Goal: Task Accomplishment & Management: Manage account settings

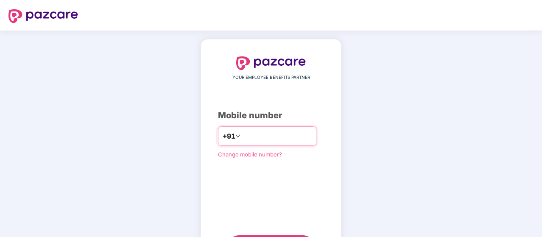
click at [248, 132] on input "number" at bounding box center [277, 136] width 70 height 14
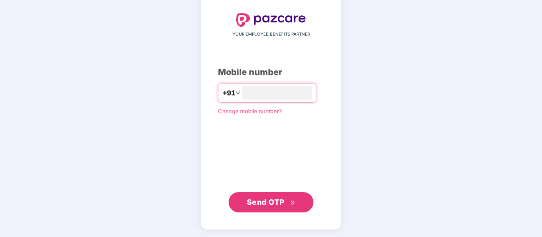
type input "**********"
click at [265, 198] on span "Send OTP" at bounding box center [266, 202] width 38 height 9
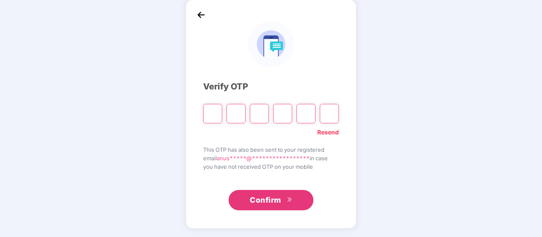
scroll to position [39, 0]
type input "*"
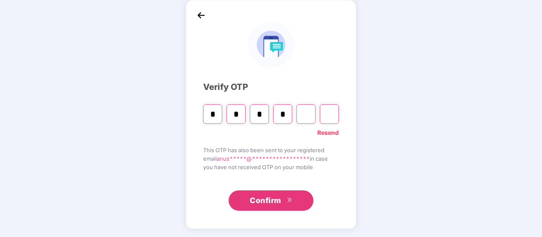
type input "*"
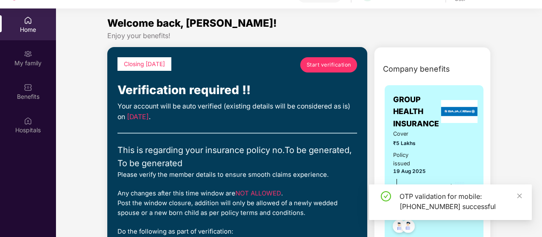
scroll to position [47, 0]
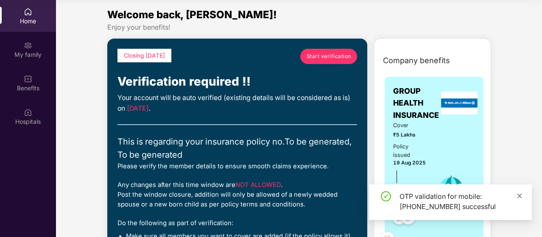
click at [521, 197] on icon "close" at bounding box center [519, 196] width 6 height 6
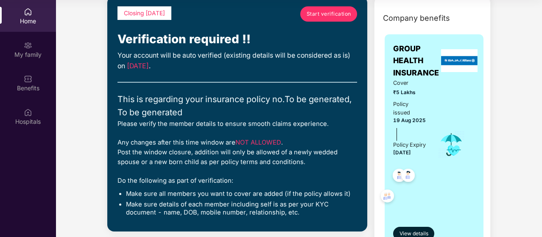
scroll to position [0, 0]
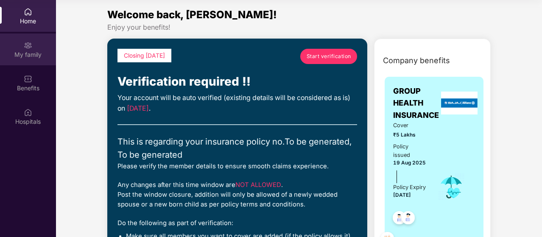
click at [31, 50] on div "My family" at bounding box center [28, 54] width 56 height 8
